Goal: Information Seeking & Learning: Learn about a topic

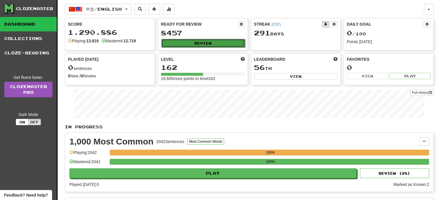
click at [186, 40] on button "Review" at bounding box center [203, 43] width 84 height 9
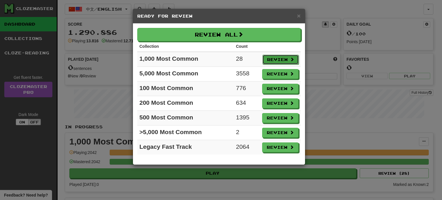
click at [274, 58] on button "Review" at bounding box center [280, 60] width 36 height 10
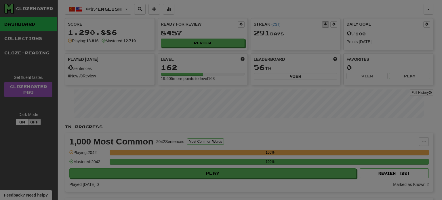
select select "**"
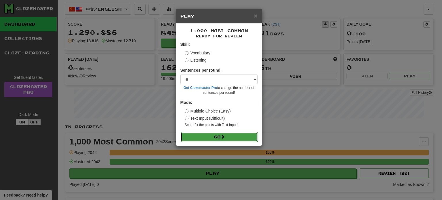
click at [214, 138] on button "Go" at bounding box center [219, 137] width 77 height 10
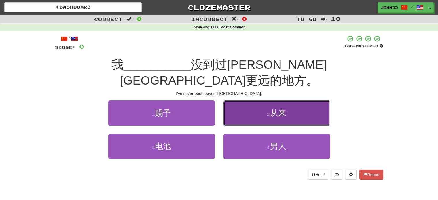
click at [260, 100] on button "2 . 从来" at bounding box center [276, 112] width 106 height 25
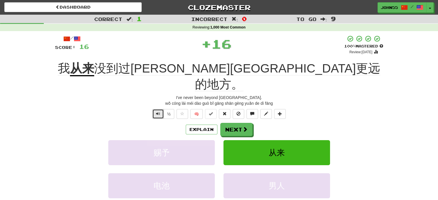
click at [158, 112] on span "Text-to-speech controls" at bounding box center [158, 114] width 4 height 4
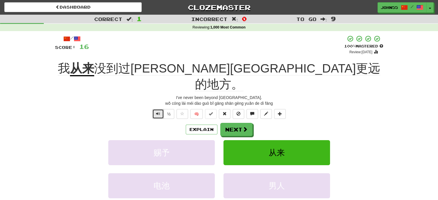
click at [158, 112] on span "Text-to-speech controls" at bounding box center [158, 114] width 4 height 4
click at [233, 123] on button "Next" at bounding box center [236, 129] width 32 height 13
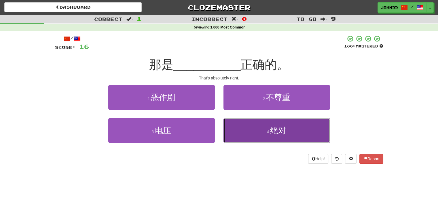
click at [271, 124] on button "4 . 绝对" at bounding box center [276, 130] width 106 height 25
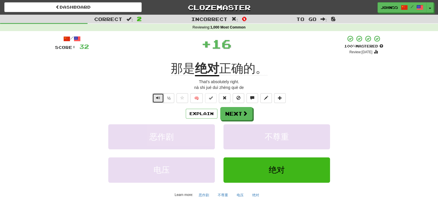
click at [158, 96] on span "Text-to-speech controls" at bounding box center [158, 98] width 4 height 4
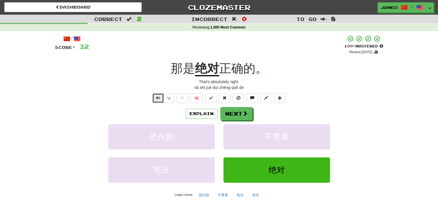
click at [158, 96] on span "Text-to-speech controls" at bounding box center [158, 98] width 4 height 4
click at [159, 100] on span "Text-to-speech controls" at bounding box center [158, 98] width 4 height 4
click at [158, 97] on span "Text-to-speech controls" at bounding box center [158, 98] width 4 height 4
click at [235, 115] on button "Next" at bounding box center [236, 113] width 32 height 13
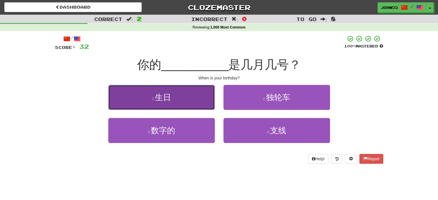
click at [186, 103] on button "1 . 生日" at bounding box center [161, 97] width 106 height 25
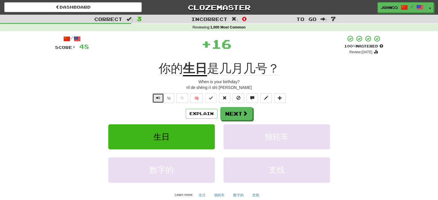
click at [158, 99] on span "Text-to-speech controls" at bounding box center [158, 98] width 4 height 4
click at [241, 115] on button "Next" at bounding box center [236, 113] width 32 height 13
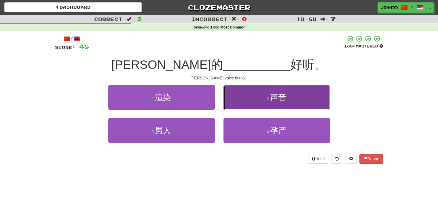
click at [256, 105] on button "2 . 声音" at bounding box center [276, 97] width 106 height 25
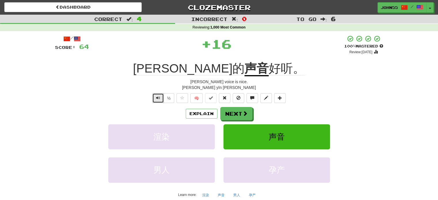
click at [159, 100] on span "Text-to-speech controls" at bounding box center [158, 98] width 4 height 4
click at [231, 116] on button "Next" at bounding box center [236, 113] width 32 height 13
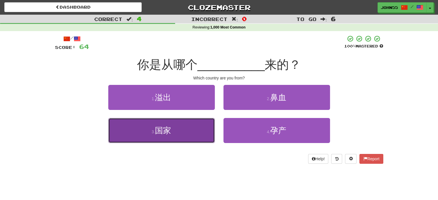
click at [199, 128] on button "3 . 国家" at bounding box center [161, 130] width 106 height 25
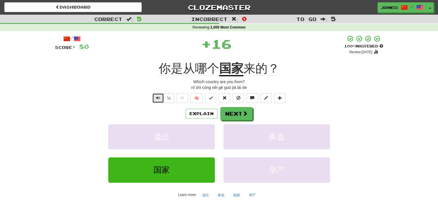
click at [156, 98] on span "Text-to-speech controls" at bounding box center [158, 98] width 4 height 4
click at [234, 112] on button "Next" at bounding box center [236, 113] width 32 height 13
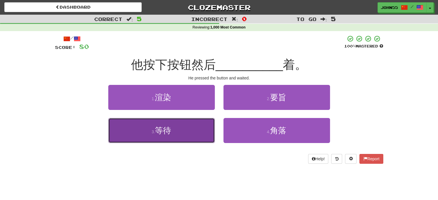
click at [161, 137] on button "3 . 等待" at bounding box center [161, 130] width 106 height 25
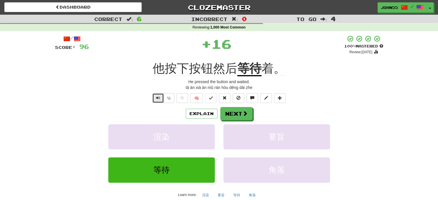
click at [157, 99] on span "Text-to-speech controls" at bounding box center [158, 98] width 4 height 4
click at [228, 114] on button "Next" at bounding box center [236, 113] width 32 height 13
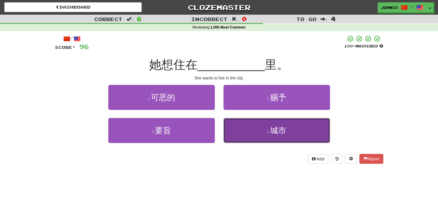
click at [256, 124] on button "4 . 城市" at bounding box center [276, 130] width 106 height 25
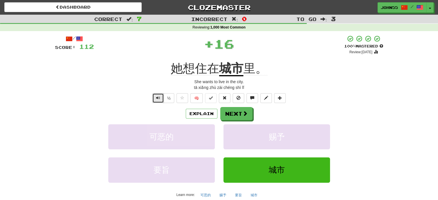
click at [157, 99] on span "Text-to-speech controls" at bounding box center [158, 98] width 4 height 4
click at [236, 108] on button "Next" at bounding box center [236, 113] width 32 height 13
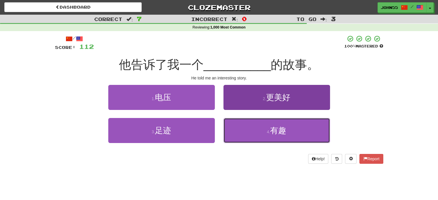
drag, startPoint x: 278, startPoint y: 139, endPoint x: 229, endPoint y: 85, distance: 72.9
click at [229, 85] on div "1 . 电压 2 . 更美好 3 . 足迹 4 . 有趣" at bounding box center [219, 118] width 337 height 66
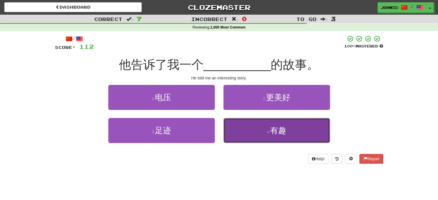
click at [267, 131] on small "4 ." at bounding box center [268, 131] width 3 height 5
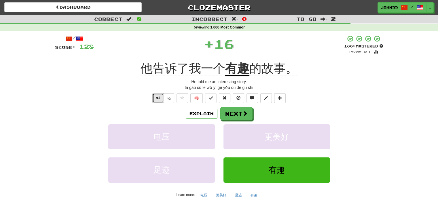
click at [157, 96] on span "Text-to-speech controls" at bounding box center [158, 98] width 4 height 4
click at [239, 118] on button "Next" at bounding box center [236, 113] width 32 height 13
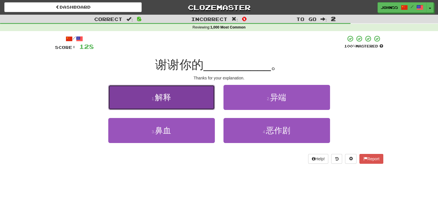
click at [189, 98] on button "1 . 解释" at bounding box center [161, 97] width 106 height 25
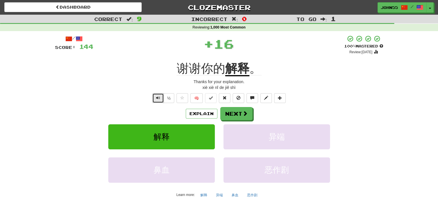
click at [153, 98] on button "Text-to-speech controls" at bounding box center [158, 98] width 12 height 10
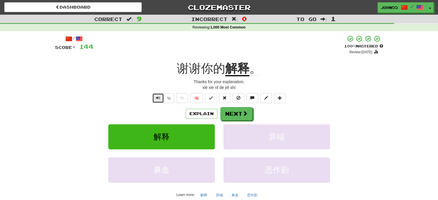
click at [153, 98] on button "Text-to-speech controls" at bounding box center [158, 98] width 12 height 10
click at [239, 113] on button "Next" at bounding box center [236, 113] width 32 height 13
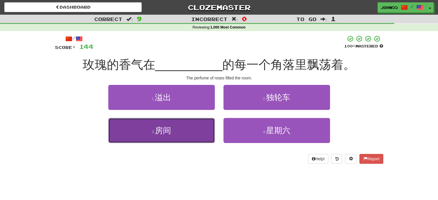
click at [178, 127] on button "3 . 房间" at bounding box center [161, 130] width 106 height 25
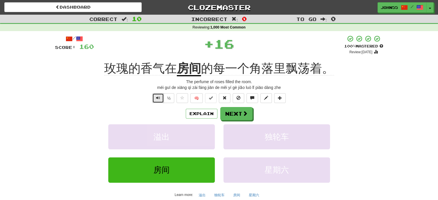
click at [160, 99] on span "Text-to-speech controls" at bounding box center [158, 98] width 4 height 4
click at [239, 115] on button "Next" at bounding box center [236, 113] width 32 height 13
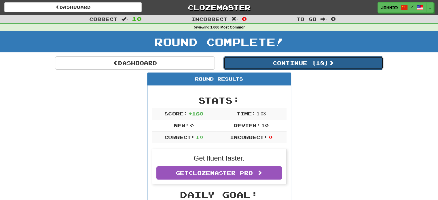
click at [282, 60] on button "Continue ( 18 )" at bounding box center [303, 62] width 160 height 13
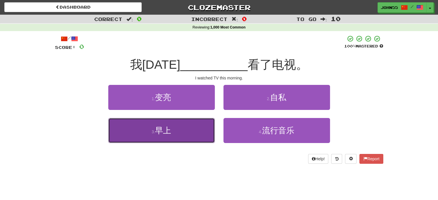
click at [162, 135] on button "3 . 早上" at bounding box center [161, 130] width 106 height 25
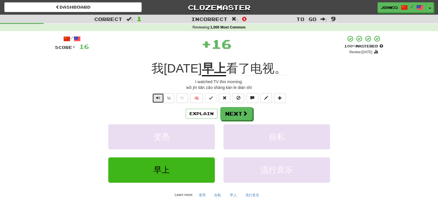
click at [155, 101] on button "Text-to-speech controls" at bounding box center [158, 98] width 12 height 10
click at [238, 116] on button "Next" at bounding box center [236, 113] width 32 height 13
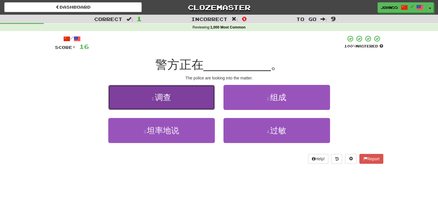
click at [164, 97] on span "调查" at bounding box center [163, 97] width 16 height 9
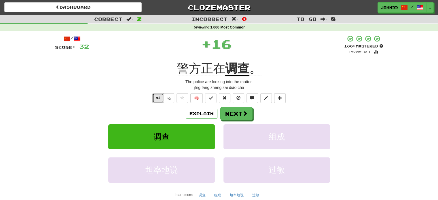
click at [159, 97] on span "Text-to-speech controls" at bounding box center [158, 98] width 4 height 4
click at [241, 116] on button "Next" at bounding box center [236, 113] width 32 height 13
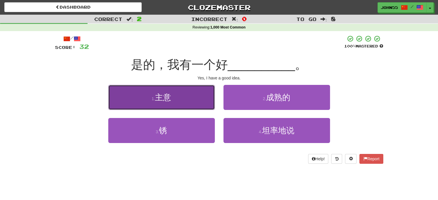
click at [170, 103] on button "1 . 主意" at bounding box center [161, 97] width 106 height 25
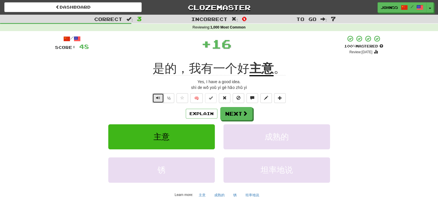
click at [158, 97] on span "Text-to-speech controls" at bounding box center [158, 98] width 4 height 4
click at [235, 118] on button "Next" at bounding box center [236, 113] width 32 height 13
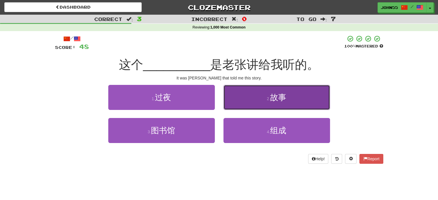
click at [263, 104] on button "2 . 故事" at bounding box center [276, 97] width 106 height 25
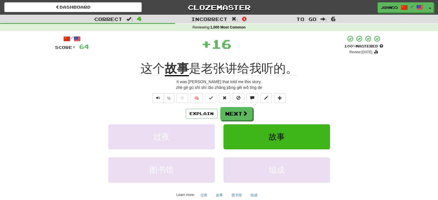
click at [156, 93] on div "/ Score: 64 + 16 100 % Mastered Review: 2026-02-15 这个 故事 是老张讲给我听的。 It was Lao Z…" at bounding box center [219, 128] width 328 height 186
click at [156, 95] on button "Text-to-speech controls" at bounding box center [158, 98] width 12 height 10
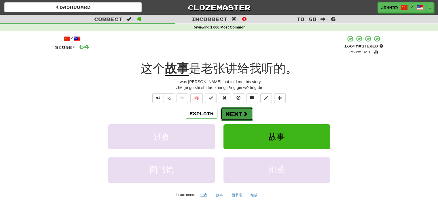
click at [236, 115] on button "Next" at bounding box center [236, 113] width 32 height 13
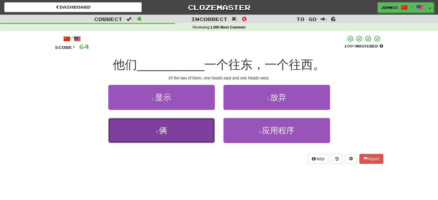
click at [150, 131] on button "3 . 俩" at bounding box center [161, 130] width 106 height 25
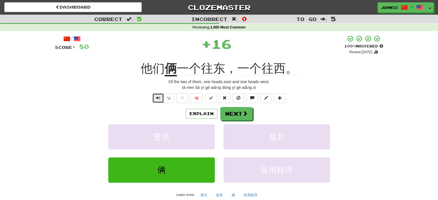
click at [159, 96] on span "Text-to-speech controls" at bounding box center [158, 98] width 4 height 4
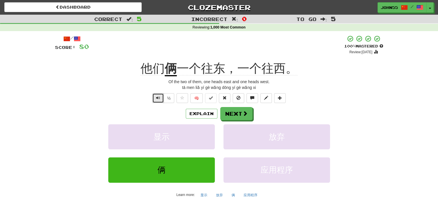
click at [159, 96] on span "Text-to-speech controls" at bounding box center [158, 98] width 4 height 4
click at [241, 114] on button "Next" at bounding box center [236, 113] width 32 height 13
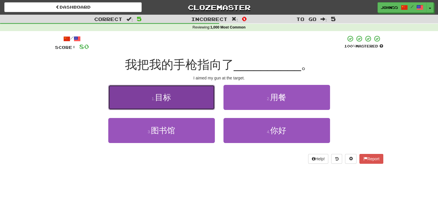
click at [200, 103] on button "1 . 目标" at bounding box center [161, 97] width 106 height 25
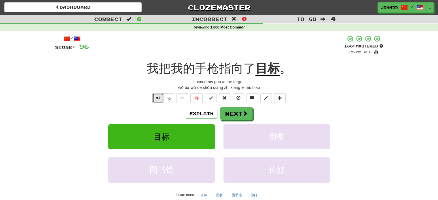
click at [159, 96] on span "Text-to-speech controls" at bounding box center [158, 98] width 4 height 4
click at [159, 101] on button "Text-to-speech controls" at bounding box center [158, 98] width 12 height 10
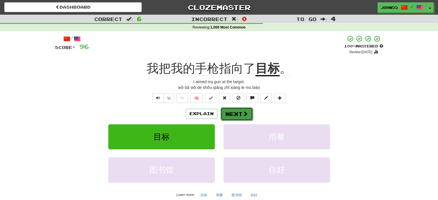
click at [238, 113] on button "Next" at bounding box center [236, 113] width 32 height 13
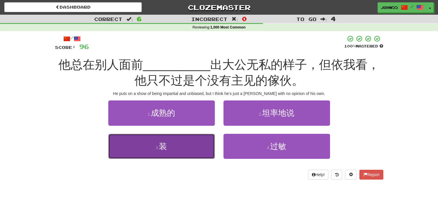
click at [193, 145] on button "3 . 装" at bounding box center [161, 146] width 106 height 25
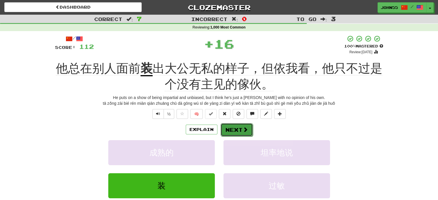
click at [237, 129] on button "Next" at bounding box center [236, 129] width 32 height 13
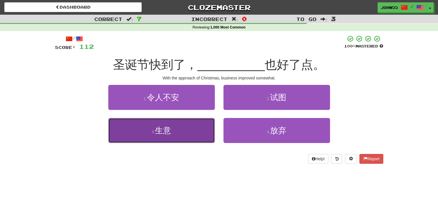
click at [154, 132] on small "3 ." at bounding box center [153, 131] width 3 height 5
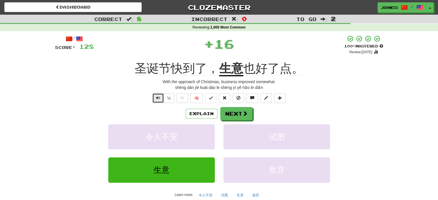
click at [156, 96] on span "Text-to-speech controls" at bounding box center [158, 98] width 4 height 4
click at [236, 113] on button "Next" at bounding box center [236, 113] width 32 height 13
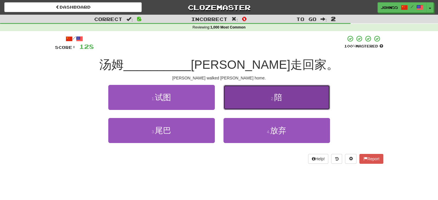
click at [270, 100] on button "2 . 陪" at bounding box center [276, 97] width 106 height 25
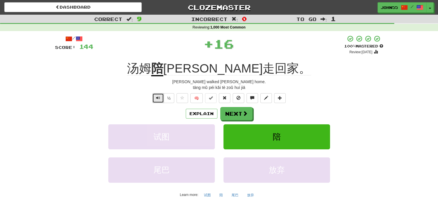
click at [158, 98] on span "Text-to-speech controls" at bounding box center [158, 98] width 4 height 4
click at [235, 116] on button "Next" at bounding box center [236, 113] width 32 height 13
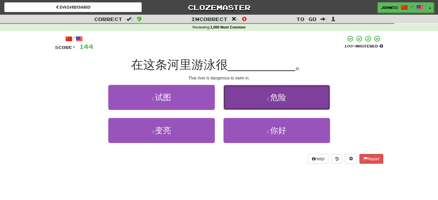
click at [255, 100] on button "2 . 危险" at bounding box center [276, 97] width 106 height 25
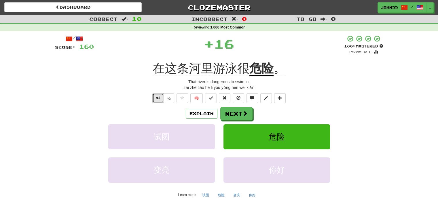
click at [158, 98] on span "Text-to-speech controls" at bounding box center [158, 98] width 4 height 4
click at [236, 114] on button "Next" at bounding box center [236, 113] width 32 height 13
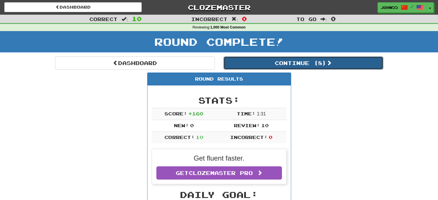
click at [274, 62] on button "Continue ( 8 )" at bounding box center [303, 62] width 160 height 13
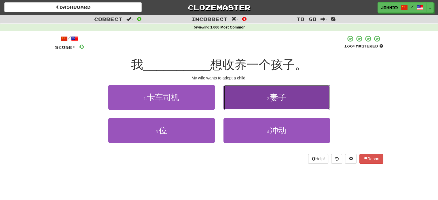
click at [271, 104] on button "2 . 妻子" at bounding box center [276, 97] width 106 height 25
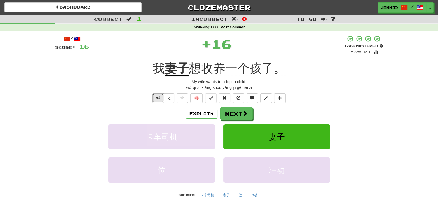
click at [157, 100] on button "Text-to-speech controls" at bounding box center [158, 98] width 12 height 10
click at [236, 116] on button "Next" at bounding box center [236, 113] width 32 height 13
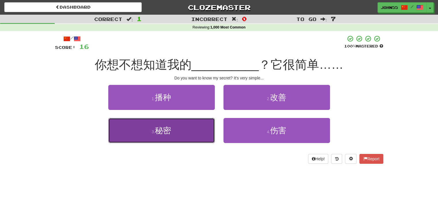
click at [170, 139] on button "3 . 秘密" at bounding box center [161, 130] width 106 height 25
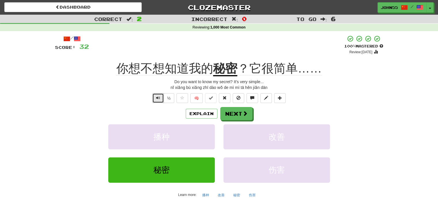
click at [158, 100] on span "Text-to-speech controls" at bounding box center [158, 98] width 4 height 4
click at [156, 100] on button "Text-to-speech controls" at bounding box center [158, 98] width 12 height 10
click at [239, 114] on button "Next" at bounding box center [236, 113] width 32 height 13
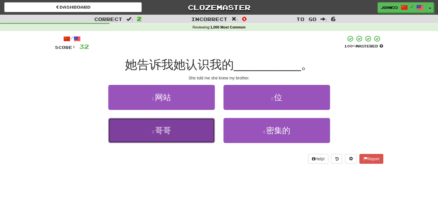
click at [186, 132] on button "3 . 哥哥" at bounding box center [161, 130] width 106 height 25
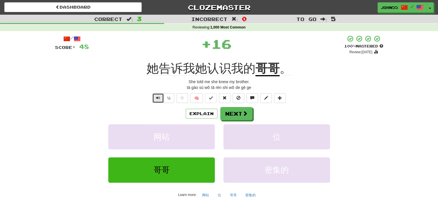
click at [157, 99] on span "Text-to-speech controls" at bounding box center [158, 98] width 4 height 4
click at [229, 110] on button "Next" at bounding box center [236, 113] width 32 height 13
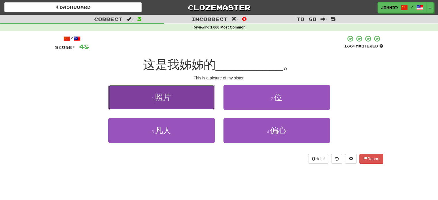
click at [182, 98] on button "1 . 照片" at bounding box center [161, 97] width 106 height 25
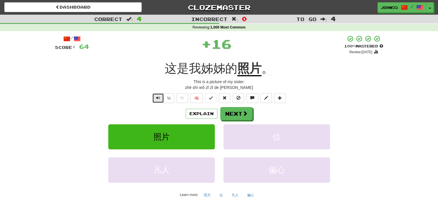
click at [157, 101] on button "Text-to-speech controls" at bounding box center [158, 98] width 12 height 10
click at [157, 98] on span "Text-to-speech controls" at bounding box center [158, 98] width 4 height 4
click at [156, 96] on span "Text-to-speech controls" at bounding box center [158, 98] width 4 height 4
click at [236, 113] on button "Next" at bounding box center [236, 113] width 32 height 13
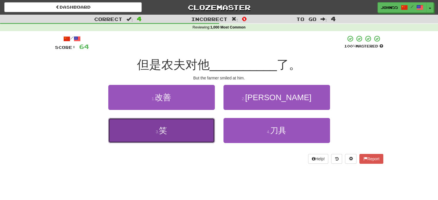
click at [182, 136] on button "3 . 笑" at bounding box center [161, 130] width 106 height 25
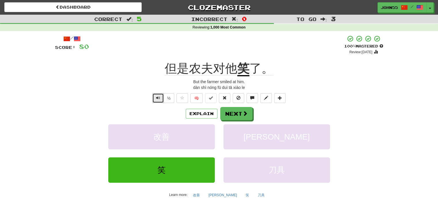
click at [157, 97] on span "Text-to-speech controls" at bounding box center [158, 98] width 4 height 4
click at [240, 113] on button "Next" at bounding box center [236, 113] width 32 height 13
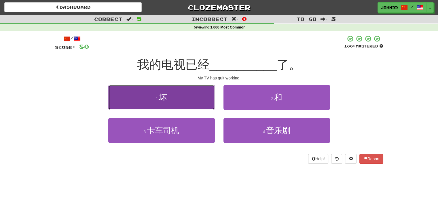
click at [158, 94] on button "1 . 坏" at bounding box center [161, 97] width 106 height 25
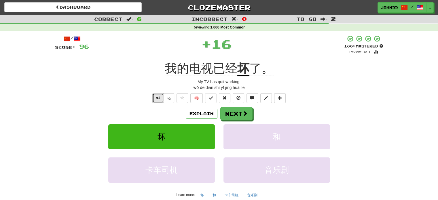
click at [157, 96] on span "Text-to-speech controls" at bounding box center [158, 98] width 4 height 4
click at [241, 114] on button "Next" at bounding box center [236, 113] width 32 height 13
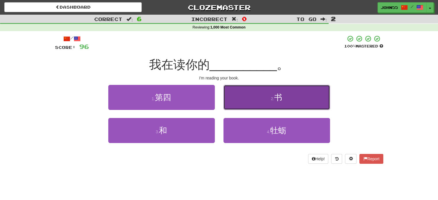
click at [261, 95] on button "2 . 书" at bounding box center [276, 97] width 106 height 25
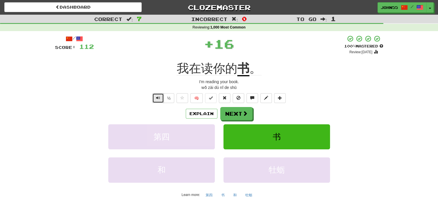
click at [158, 96] on span "Text-to-speech controls" at bounding box center [158, 98] width 4 height 4
click at [232, 115] on button "Next" at bounding box center [236, 113] width 32 height 13
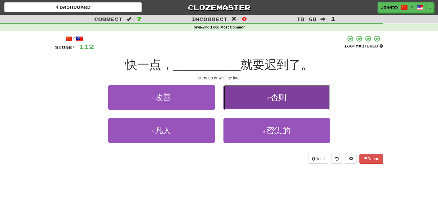
click at [260, 99] on button "2 . 否则" at bounding box center [276, 97] width 106 height 25
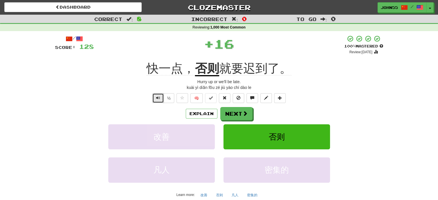
click at [157, 98] on span "Text-to-speech controls" at bounding box center [158, 98] width 4 height 4
click at [237, 115] on button "Next" at bounding box center [236, 113] width 32 height 13
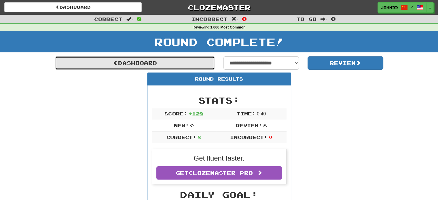
click at [171, 64] on link "Dashboard" at bounding box center [135, 62] width 160 height 13
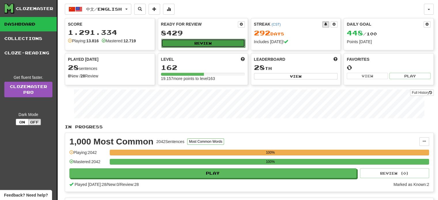
click at [196, 44] on button "Review" at bounding box center [203, 43] width 84 height 9
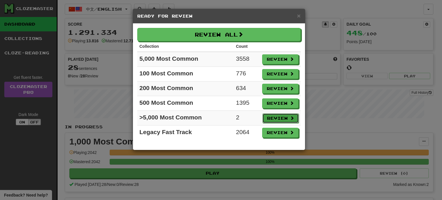
click at [273, 115] on button "Review" at bounding box center [280, 118] width 36 height 10
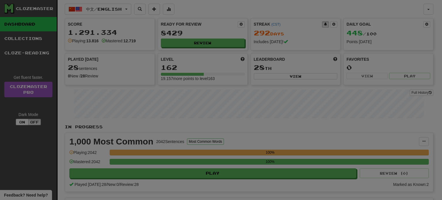
select select "**"
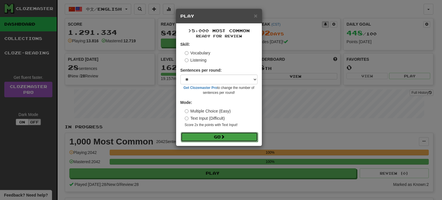
click at [232, 137] on button "Go" at bounding box center [219, 137] width 77 height 10
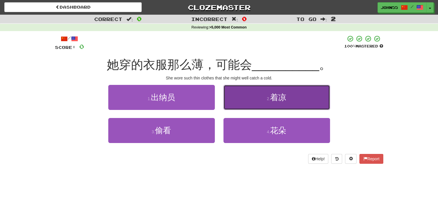
click at [251, 93] on button "2 . 着凉" at bounding box center [276, 97] width 106 height 25
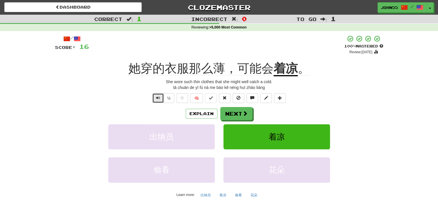
click at [156, 99] on span "Text-to-speech controls" at bounding box center [158, 98] width 4 height 4
click at [157, 97] on span "Text-to-speech controls" at bounding box center [158, 98] width 4 height 4
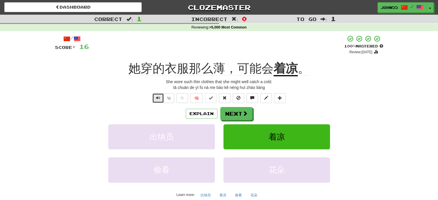
click at [157, 97] on span "Text-to-speech controls" at bounding box center [158, 98] width 4 height 4
click at [158, 98] on span "Text-to-speech controls" at bounding box center [158, 98] width 4 height 4
click at [241, 115] on button "Next" at bounding box center [236, 113] width 32 height 13
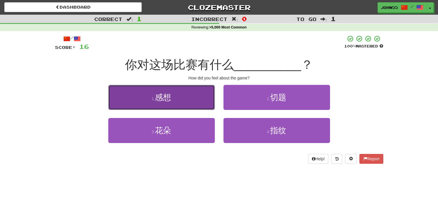
click at [181, 95] on button "1 . 感想" at bounding box center [161, 97] width 106 height 25
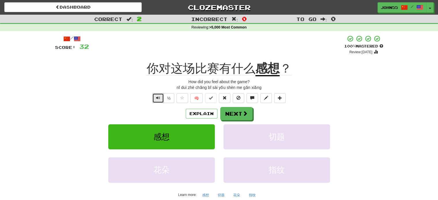
click at [157, 96] on span "Text-to-speech controls" at bounding box center [158, 98] width 4 height 4
click at [158, 98] on span "Text-to-speech controls" at bounding box center [158, 98] width 4 height 4
click at [233, 115] on button "Next" at bounding box center [236, 113] width 32 height 13
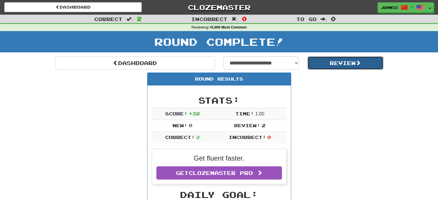
click at [339, 62] on button "Review" at bounding box center [345, 62] width 76 height 13
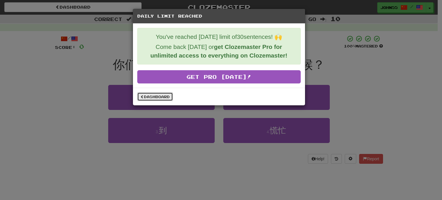
click at [163, 96] on link "Dashboard" at bounding box center [155, 96] width 36 height 9
